Goal: Task Accomplishment & Management: Manage account settings

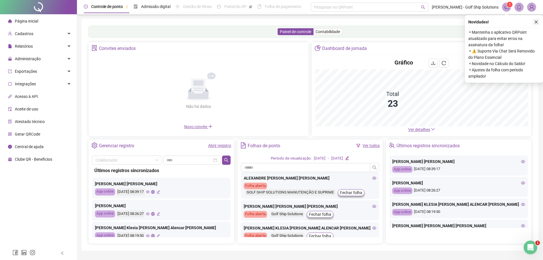
click at [537, 23] on icon "close" at bounding box center [536, 22] width 4 height 4
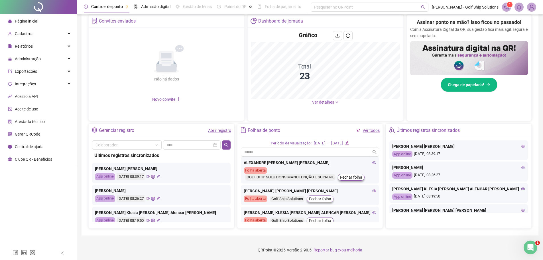
click at [220, 131] on link "Abrir registro" at bounding box center [219, 130] width 23 height 5
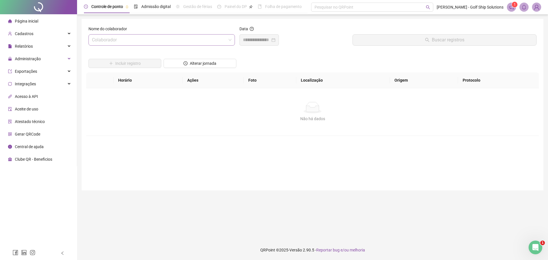
click at [132, 38] on input "search" at bounding box center [159, 40] width 134 height 11
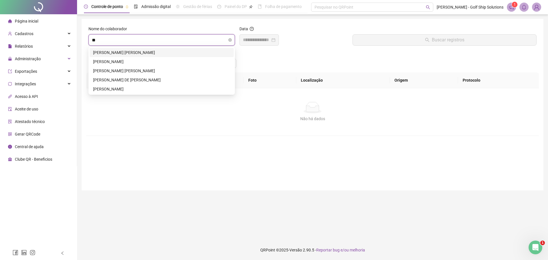
type input "***"
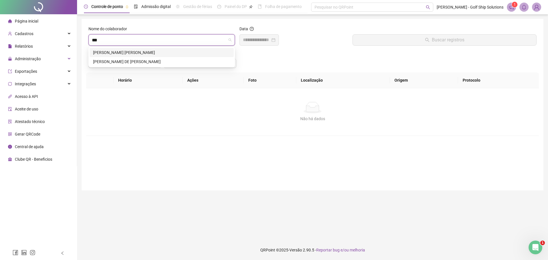
click at [137, 51] on div "[PERSON_NAME]" at bounding box center [162, 52] width 144 height 9
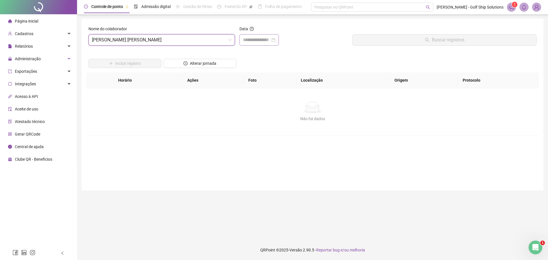
click at [275, 41] on div at bounding box center [259, 40] width 33 height 7
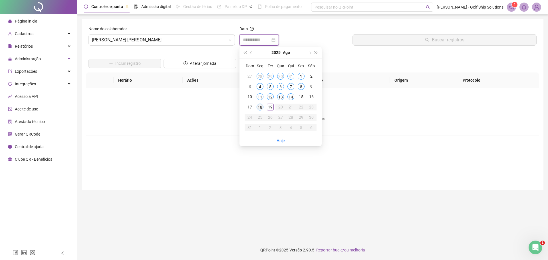
type input "**********"
click at [260, 108] on div "18" at bounding box center [259, 107] width 7 height 7
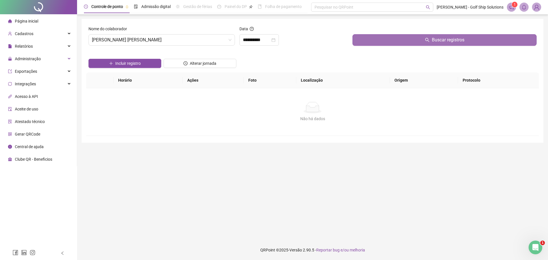
click at [412, 41] on button "Buscar registros" at bounding box center [444, 39] width 184 height 11
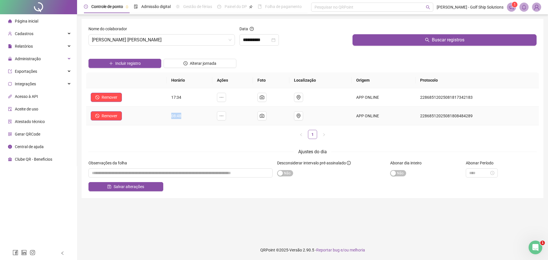
drag, startPoint x: 180, startPoint y: 116, endPoint x: 188, endPoint y: 116, distance: 8.0
click at [187, 116] on td "08:48" at bounding box center [190, 116] width 46 height 19
click at [228, 146] on form "**********" at bounding box center [312, 108] width 448 height 165
click at [275, 40] on icon "close-circle" at bounding box center [273, 40] width 4 height 4
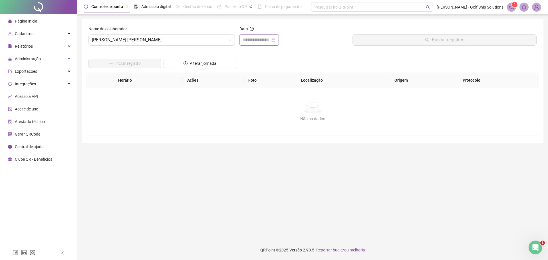
click at [275, 40] on div at bounding box center [259, 40] width 33 height 7
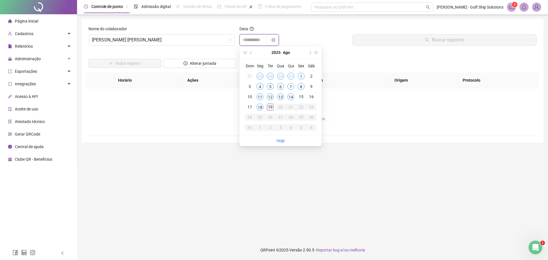
type input "**********"
click at [270, 105] on div "19" at bounding box center [270, 107] width 7 height 7
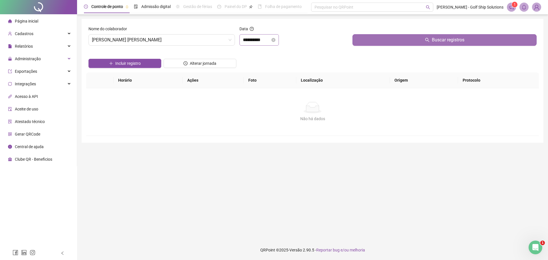
click at [389, 41] on button "Buscar registros" at bounding box center [444, 39] width 184 height 11
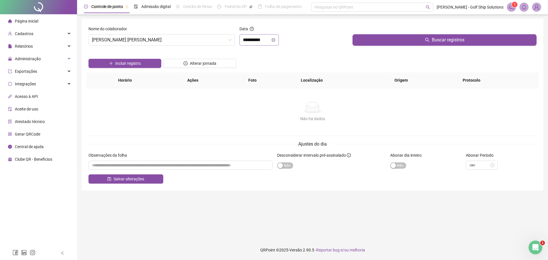
click at [275, 39] on icon "close-circle" at bounding box center [273, 40] width 4 height 4
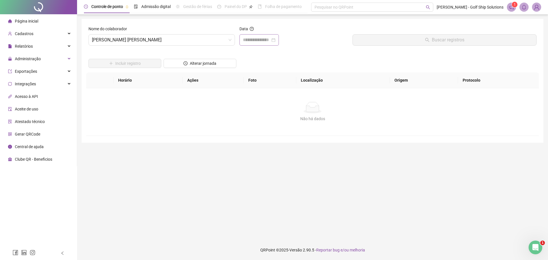
click at [275, 41] on div at bounding box center [259, 40] width 33 height 7
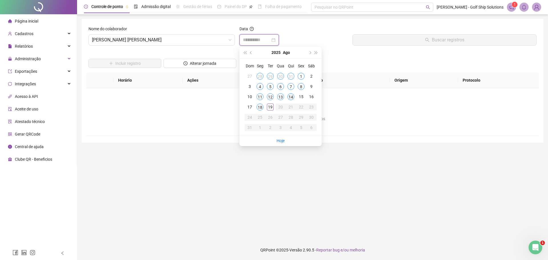
type input "**********"
click at [289, 96] on div "14" at bounding box center [290, 96] width 7 height 7
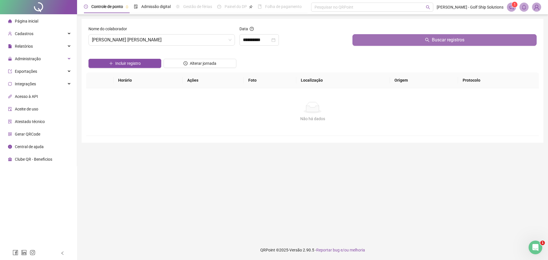
click at [380, 41] on button "Buscar registros" at bounding box center [444, 39] width 184 height 11
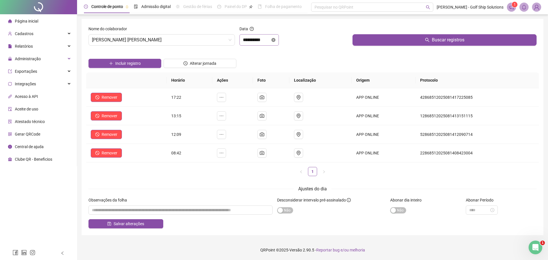
click at [275, 40] on icon "close-circle" at bounding box center [273, 40] width 4 height 4
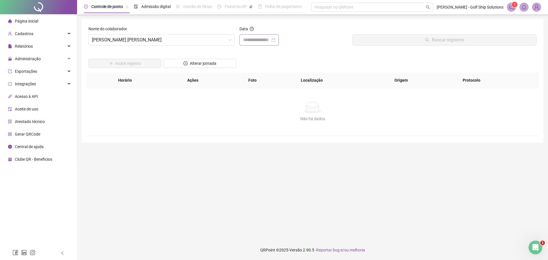
click at [275, 40] on div at bounding box center [259, 40] width 33 height 7
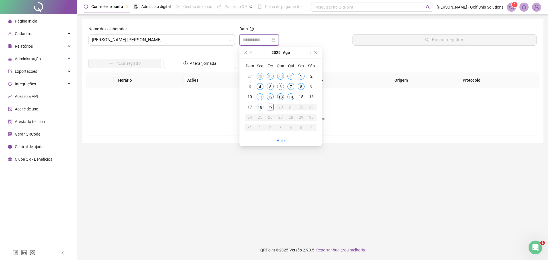
type input "**********"
click at [279, 98] on div "13" at bounding box center [280, 96] width 7 height 7
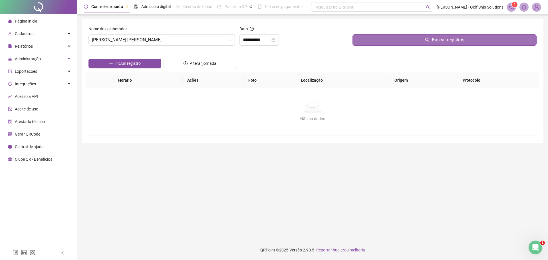
click at [374, 41] on button "Buscar registros" at bounding box center [444, 39] width 184 height 11
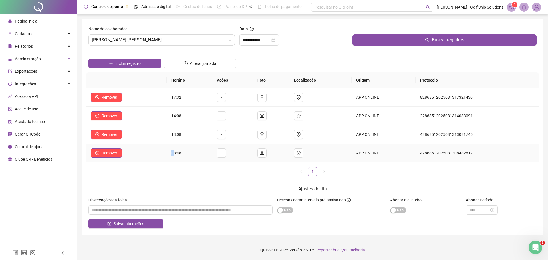
drag, startPoint x: 179, startPoint y: 154, endPoint x: 187, endPoint y: 154, distance: 8.3
click at [181, 154] on span "08:48" at bounding box center [176, 153] width 10 height 5
click at [275, 41] on icon "close-circle" at bounding box center [273, 40] width 4 height 4
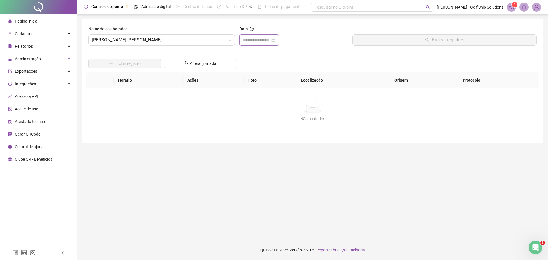
click at [275, 40] on div at bounding box center [259, 40] width 33 height 7
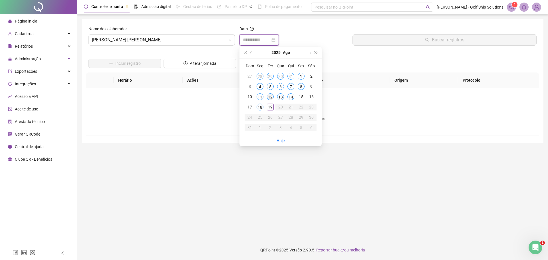
type input "**********"
click at [271, 97] on div "12" at bounding box center [270, 96] width 7 height 7
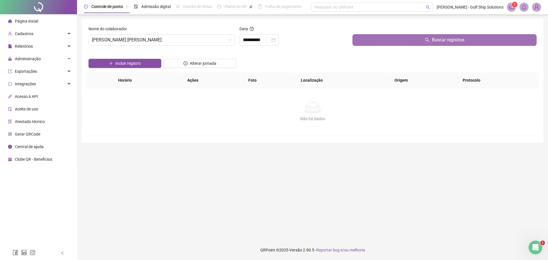
click at [372, 39] on button "Buscar registros" at bounding box center [444, 39] width 184 height 11
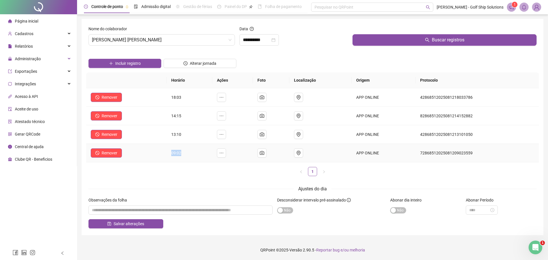
drag, startPoint x: 167, startPoint y: 154, endPoint x: 193, endPoint y: 154, distance: 26.0
click at [192, 154] on tr "Remover 09:02 APP ONLINE 72868512025081209023559" at bounding box center [312, 153] width 452 height 19
click at [275, 41] on icon "close-circle" at bounding box center [273, 40] width 4 height 4
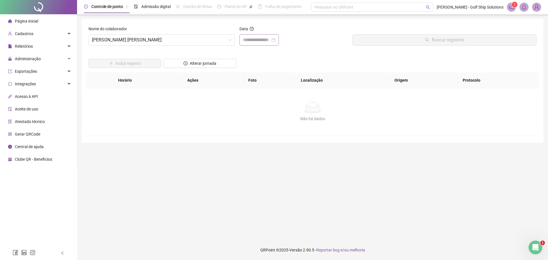
click at [275, 41] on div at bounding box center [259, 40] width 33 height 7
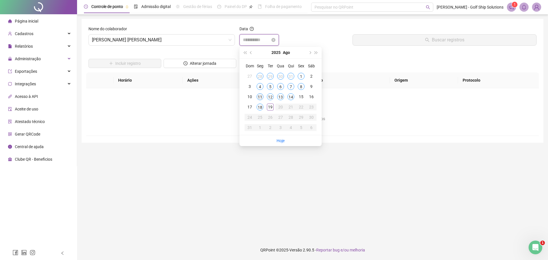
type input "**********"
click at [260, 95] on div "11" at bounding box center [259, 96] width 7 height 7
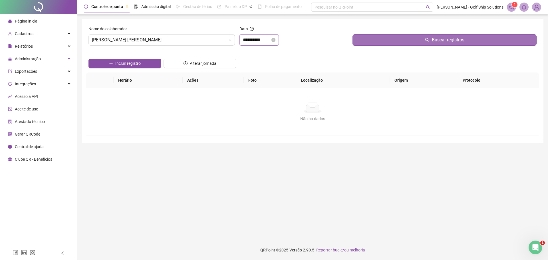
click at [367, 42] on button "Buscar registros" at bounding box center [444, 39] width 184 height 11
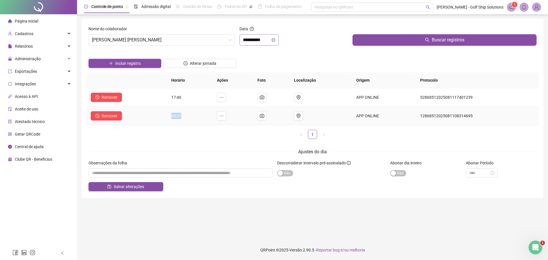
drag, startPoint x: 171, startPoint y: 118, endPoint x: 204, endPoint y: 115, distance: 32.6
click at [204, 115] on td "08:31" at bounding box center [190, 116] width 46 height 19
click at [275, 41] on icon "close-circle" at bounding box center [273, 40] width 4 height 4
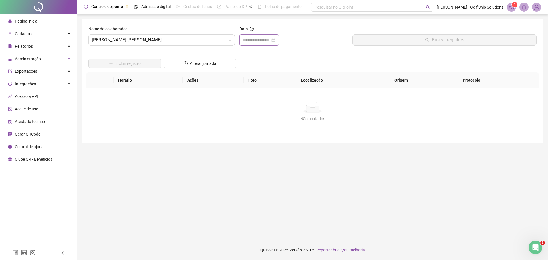
click at [275, 41] on div at bounding box center [259, 40] width 33 height 7
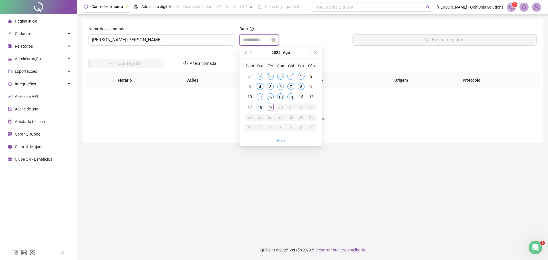
type input "**********"
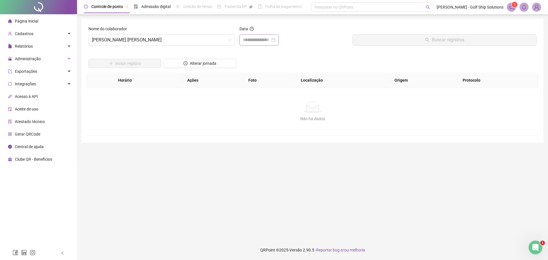
click at [309, 34] on div "Data" at bounding box center [293, 30] width 109 height 9
click at [57, 58] on div "Administração" at bounding box center [38, 58] width 74 height 11
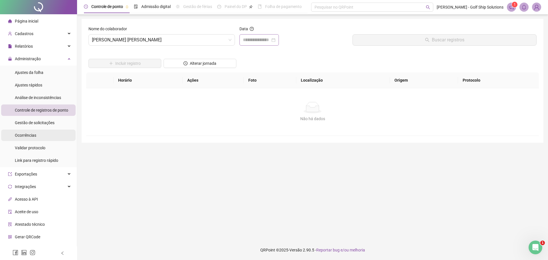
click at [50, 137] on li "Ocorrências" at bounding box center [38, 134] width 74 height 11
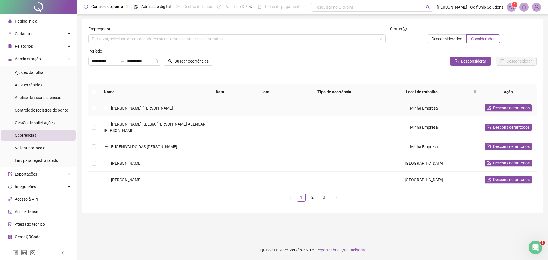
click at [194, 111] on td "[PERSON_NAME]" at bounding box center [155, 108] width 112 height 17
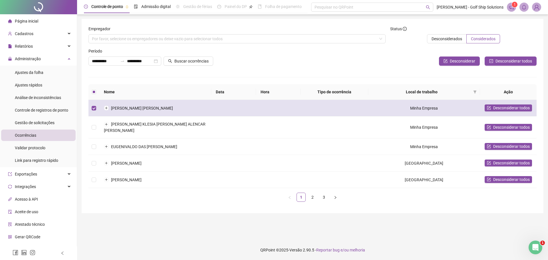
click at [134, 109] on td "[PERSON_NAME]" at bounding box center [155, 108] width 112 height 17
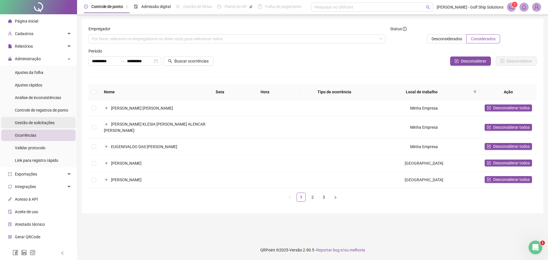
click at [49, 120] on span "Gestão de solicitações" at bounding box center [35, 122] width 40 height 5
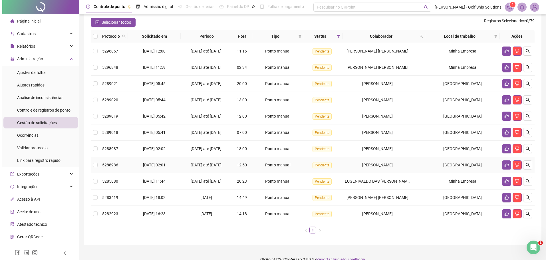
scroll to position [29, 0]
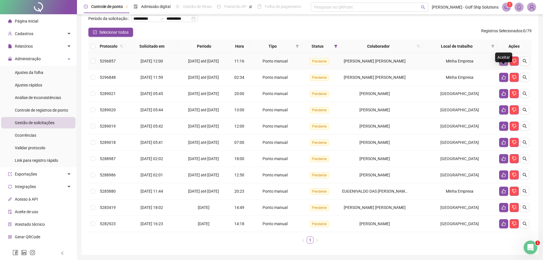
click at [503, 63] on icon "like" at bounding box center [504, 61] width 4 height 4
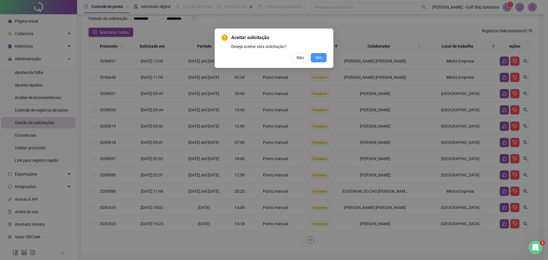
click at [323, 57] on button "Sim" at bounding box center [319, 57] width 16 height 9
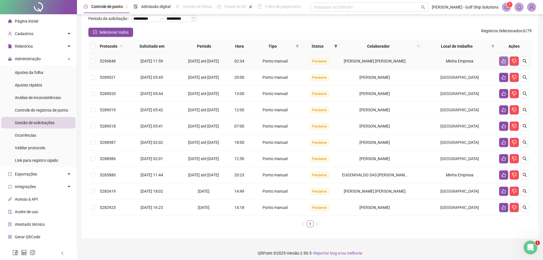
click at [503, 63] on icon "like" at bounding box center [504, 61] width 4 height 4
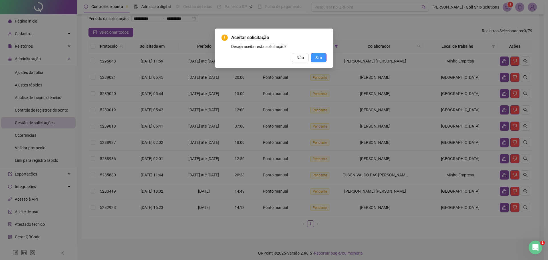
click at [325, 59] on button "Sim" at bounding box center [319, 57] width 16 height 9
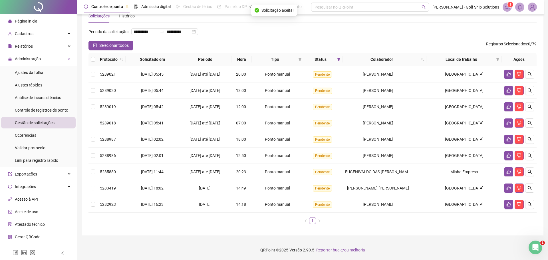
scroll to position [25, 0]
click at [501, 74] on button "button" at bounding box center [503, 74] width 9 height 9
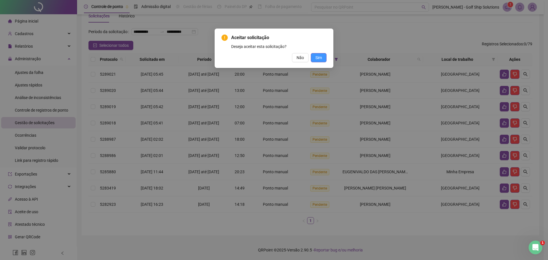
click at [322, 60] on button "Sim" at bounding box center [319, 57] width 16 height 9
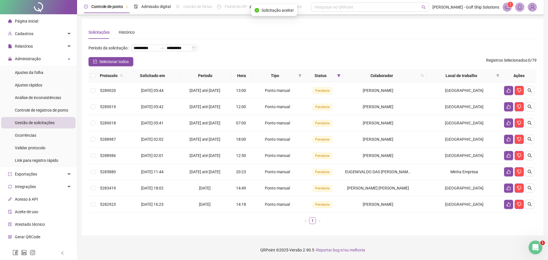
scroll to position [9, 0]
click at [503, 90] on icon "like" at bounding box center [504, 90] width 5 height 5
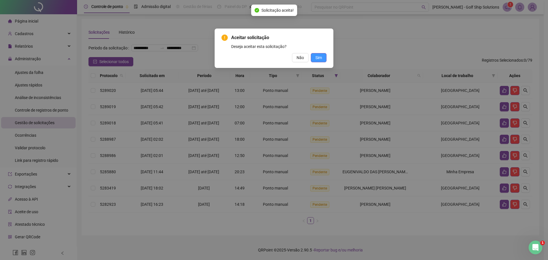
click at [320, 55] on span "Sim" at bounding box center [318, 57] width 7 height 6
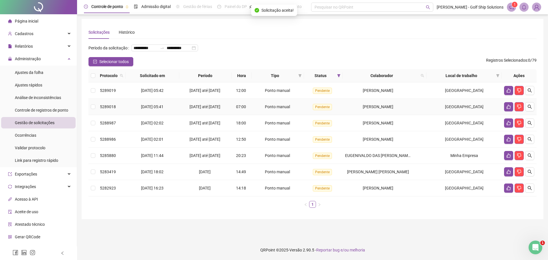
scroll to position [0, 0]
click at [508, 93] on icon "like" at bounding box center [508, 90] width 5 height 5
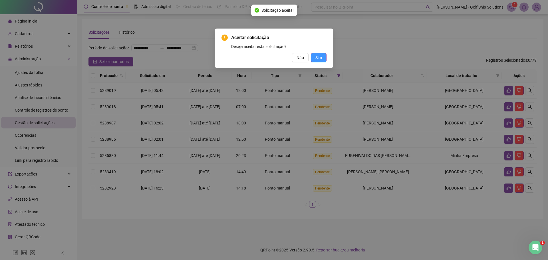
click at [323, 60] on button "Sim" at bounding box center [319, 57] width 16 height 9
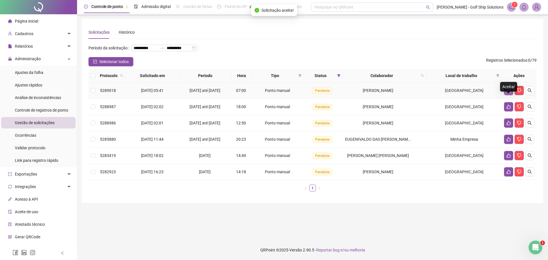
click at [508, 93] on icon "like" at bounding box center [508, 90] width 4 height 4
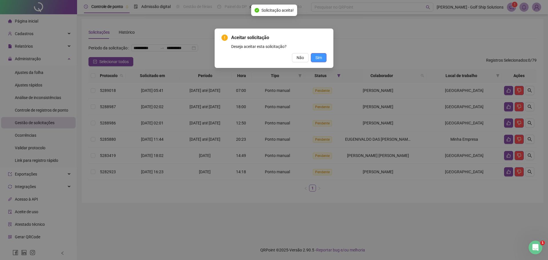
click at [320, 60] on span "Sim" at bounding box center [318, 57] width 7 height 6
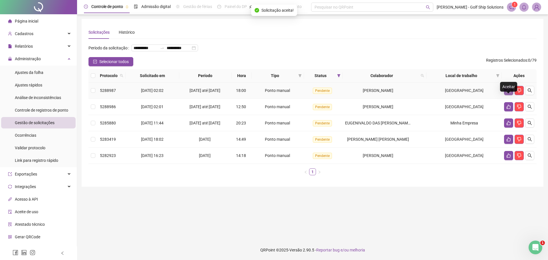
click at [509, 93] on icon "like" at bounding box center [508, 90] width 4 height 4
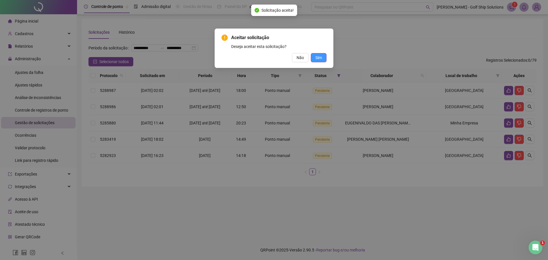
click at [318, 58] on span "Sim" at bounding box center [318, 57] width 7 height 6
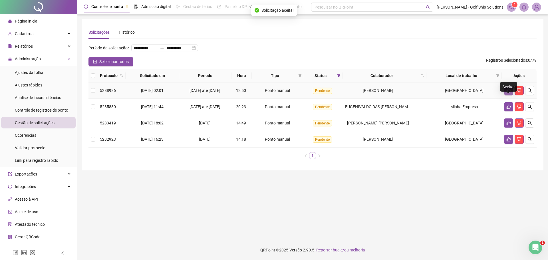
click at [506, 93] on icon "like" at bounding box center [508, 90] width 5 height 5
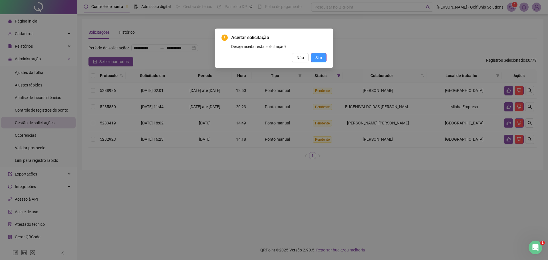
click at [321, 56] on span "Sim" at bounding box center [318, 57] width 7 height 6
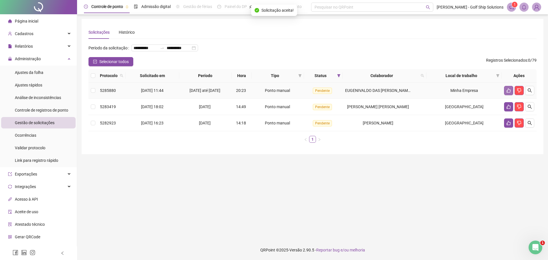
click at [508, 95] on button "button" at bounding box center [508, 90] width 9 height 9
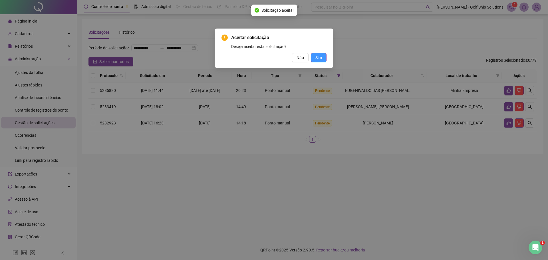
click at [319, 58] on span "Sim" at bounding box center [318, 57] width 7 height 6
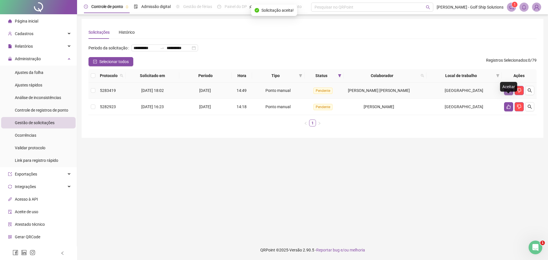
click at [507, 93] on icon "like" at bounding box center [508, 90] width 4 height 4
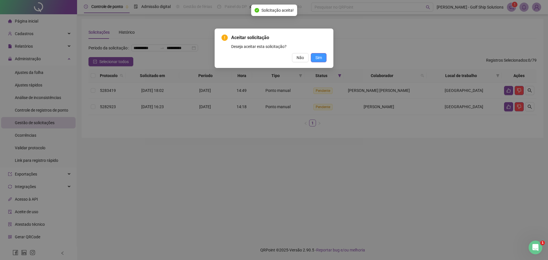
click at [319, 59] on span "Sim" at bounding box center [318, 57] width 7 height 6
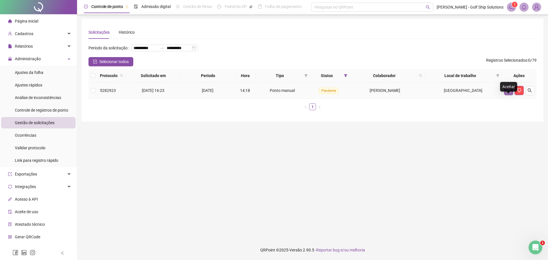
click at [507, 93] on icon "like" at bounding box center [508, 90] width 5 height 5
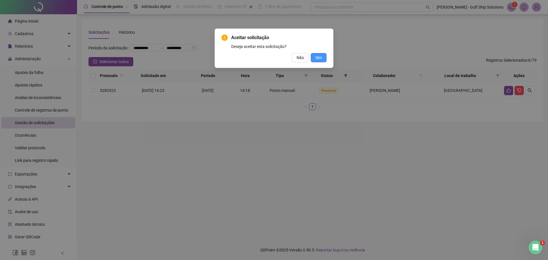
click at [321, 56] on span "Sim" at bounding box center [318, 57] width 7 height 6
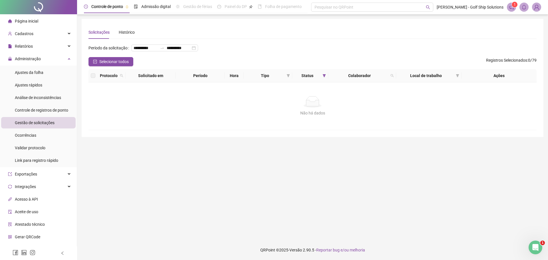
click at [345, 189] on main "**********" at bounding box center [312, 127] width 461 height 216
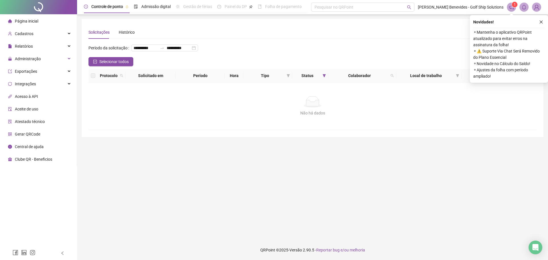
drag, startPoint x: 37, startPoint y: 6, endPoint x: 41, endPoint y: 9, distance: 4.9
click at [38, 6] on div at bounding box center [38, 7] width 77 height 14
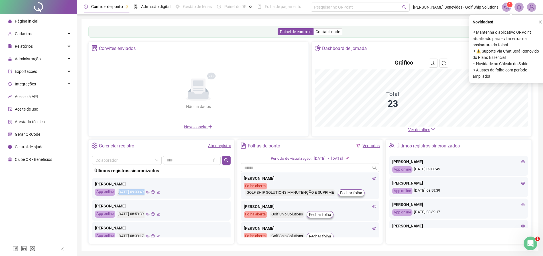
drag, startPoint x: 120, startPoint y: 192, endPoint x: 177, endPoint y: 192, distance: 57.3
click at [177, 192] on div "App online [DATE] 09:03:49" at bounding box center [161, 191] width 133 height 7
click at [211, 193] on div "App online [DATE] 09:03:49" at bounding box center [161, 191] width 133 height 7
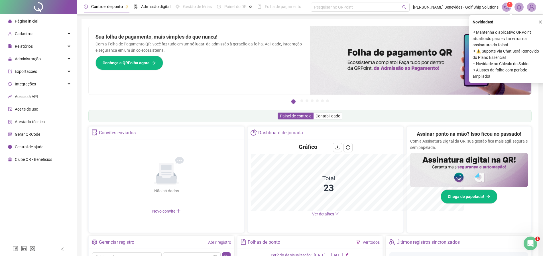
scroll to position [86, 0]
